Goal: Transaction & Acquisition: Purchase product/service

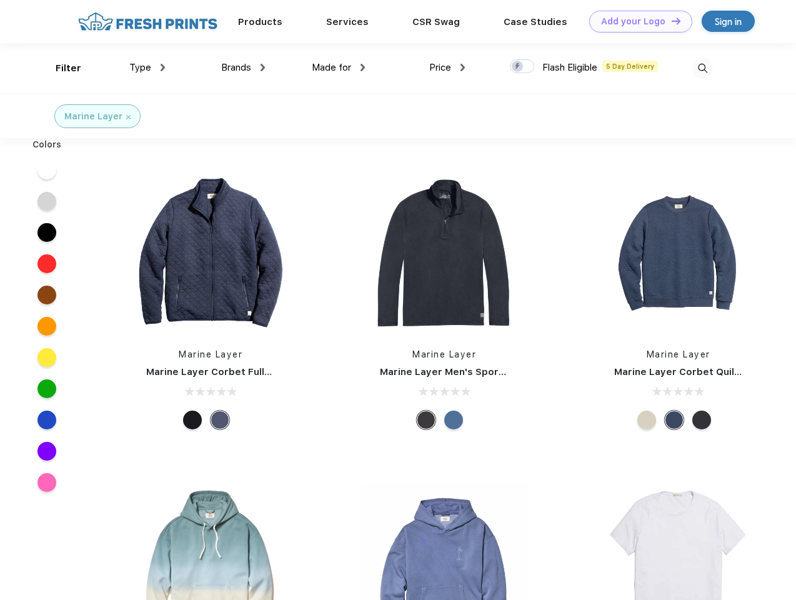
click at [636, 21] on link "Add your Logo Design Tool" at bounding box center [640, 22] width 103 height 22
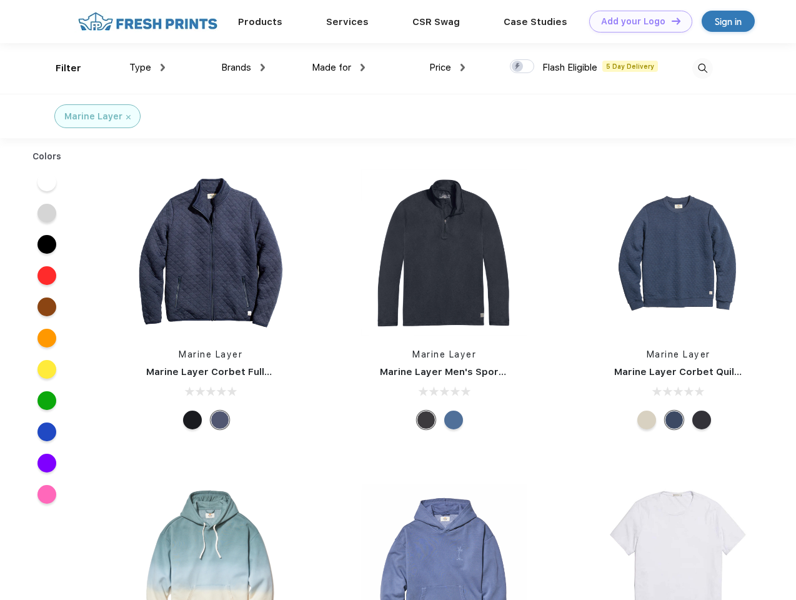
click at [0, 0] on div "Design Tool" at bounding box center [0, 0] width 0 height 0
click at [670, 21] on link "Add your Logo Design Tool" at bounding box center [640, 22] width 103 height 22
click at [60, 68] on div "Filter" at bounding box center [69, 68] width 26 height 14
click at [147, 67] on span "Type" at bounding box center [140, 67] width 22 height 11
click at [243, 67] on span "Brands" at bounding box center [236, 67] width 30 height 11
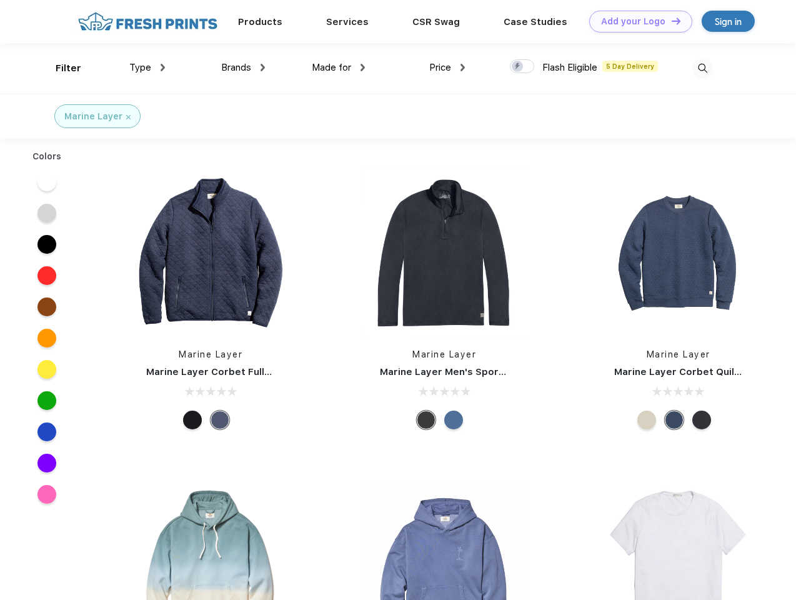
click at [338, 67] on span "Made for" at bounding box center [331, 67] width 39 height 11
click at [447, 67] on span "Price" at bounding box center [440, 67] width 22 height 11
click at [522, 67] on div at bounding box center [522, 66] width 24 height 14
click at [518, 67] on input "checkbox" at bounding box center [514, 63] width 8 height 8
click at [702, 68] on img at bounding box center [702, 68] width 21 height 21
